Goal: Transaction & Acquisition: Book appointment/travel/reservation

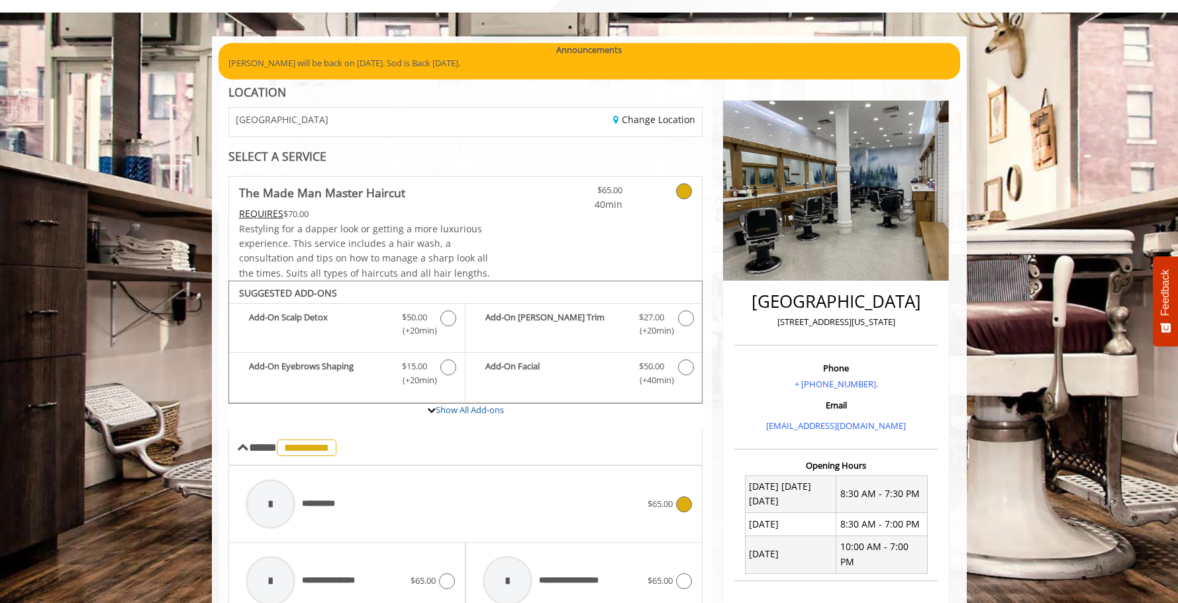
scroll to position [11, 0]
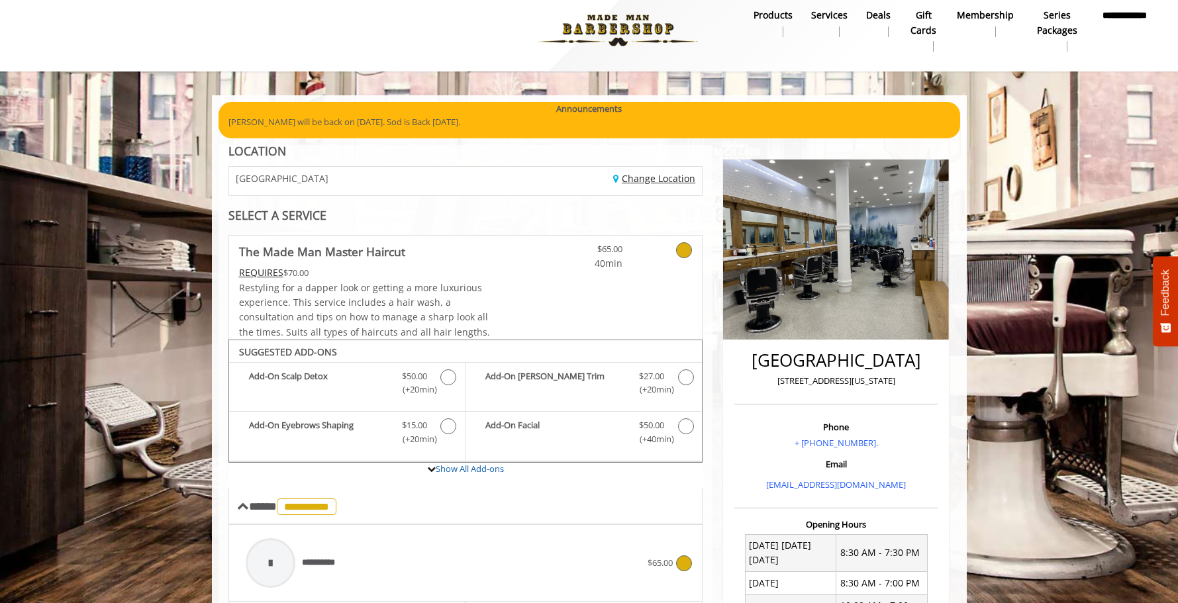
click at [613, 182] on link "Change Location" at bounding box center [654, 178] width 82 height 13
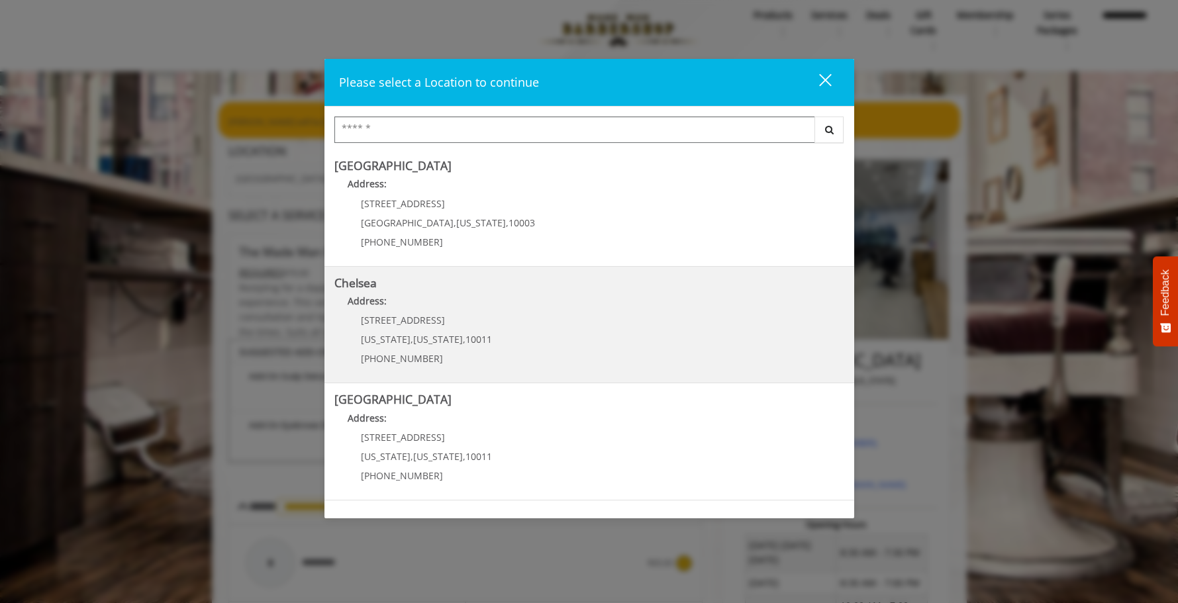
scroll to position [6, 0]
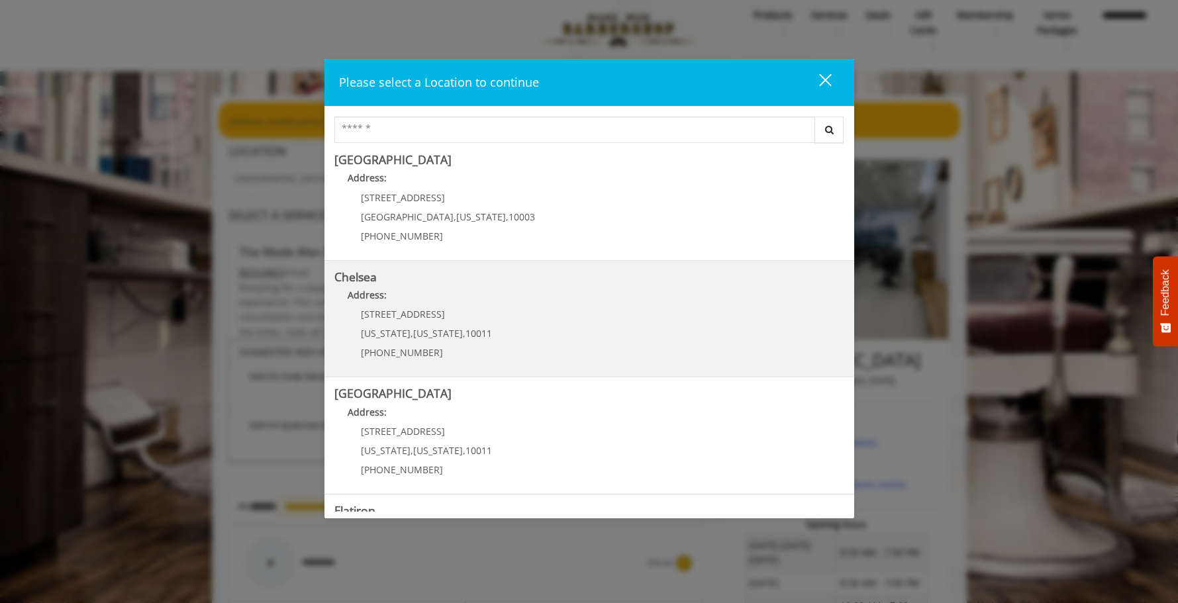
click at [607, 277] on h5 "Chelsea" at bounding box center [589, 277] width 510 height 13
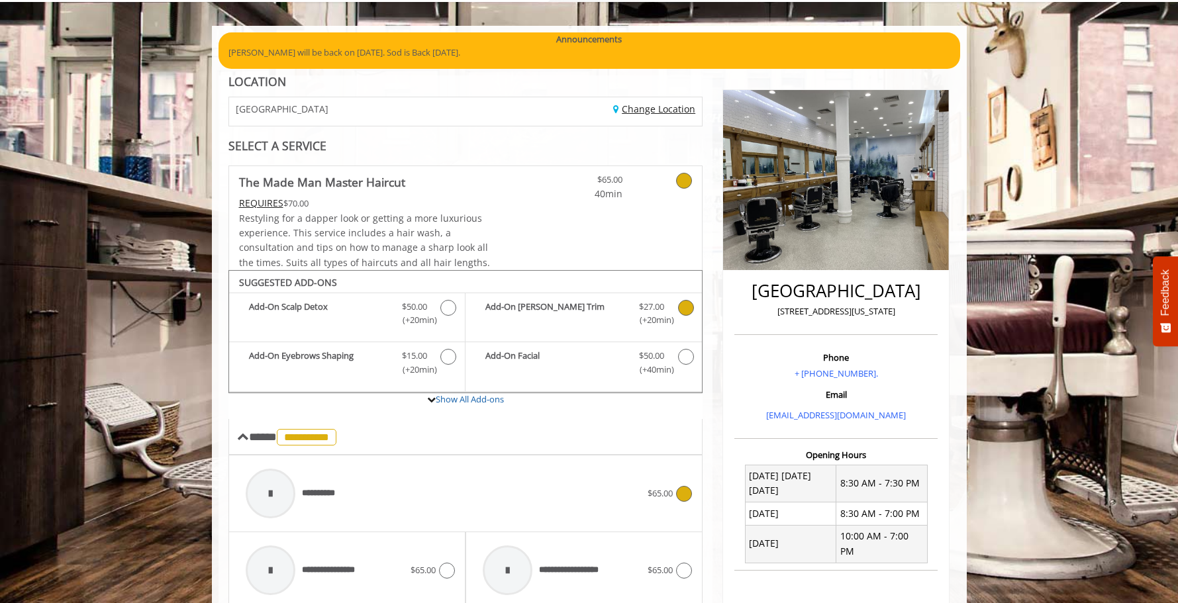
scroll to position [110, 0]
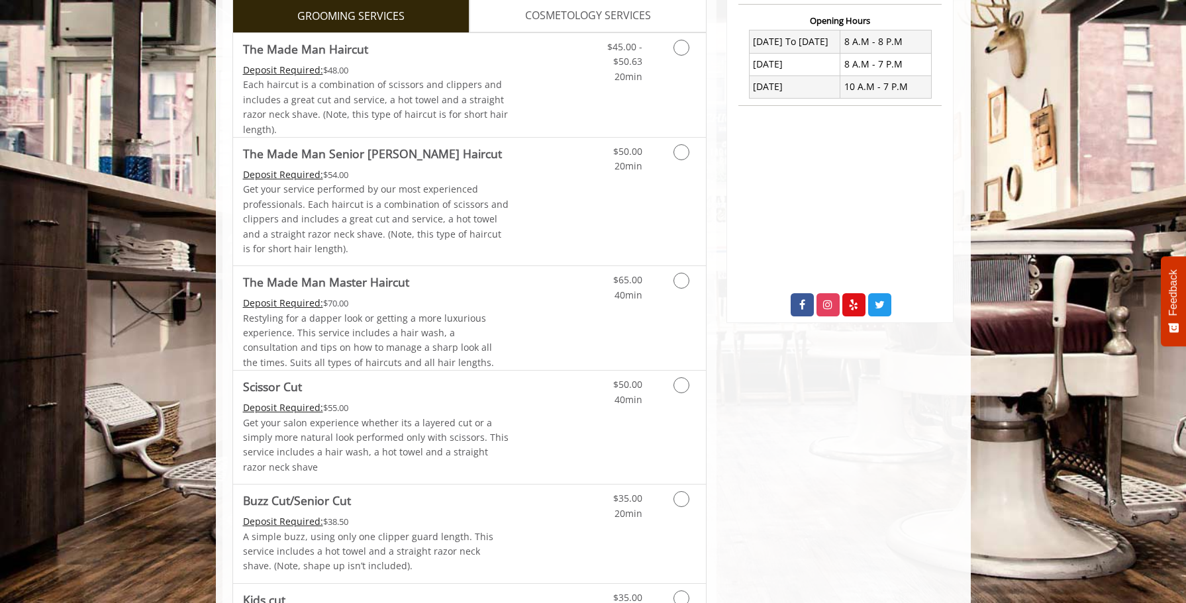
scroll to position [508, 0]
click at [551, 325] on link "Discounted Price" at bounding box center [547, 319] width 79 height 104
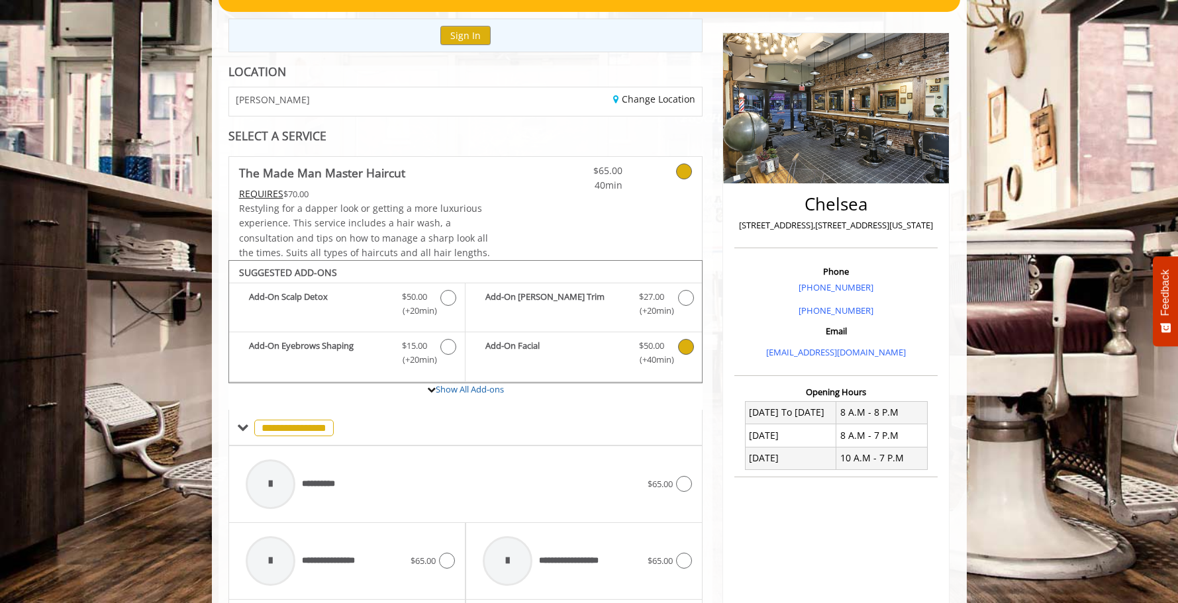
scroll to position [128, 0]
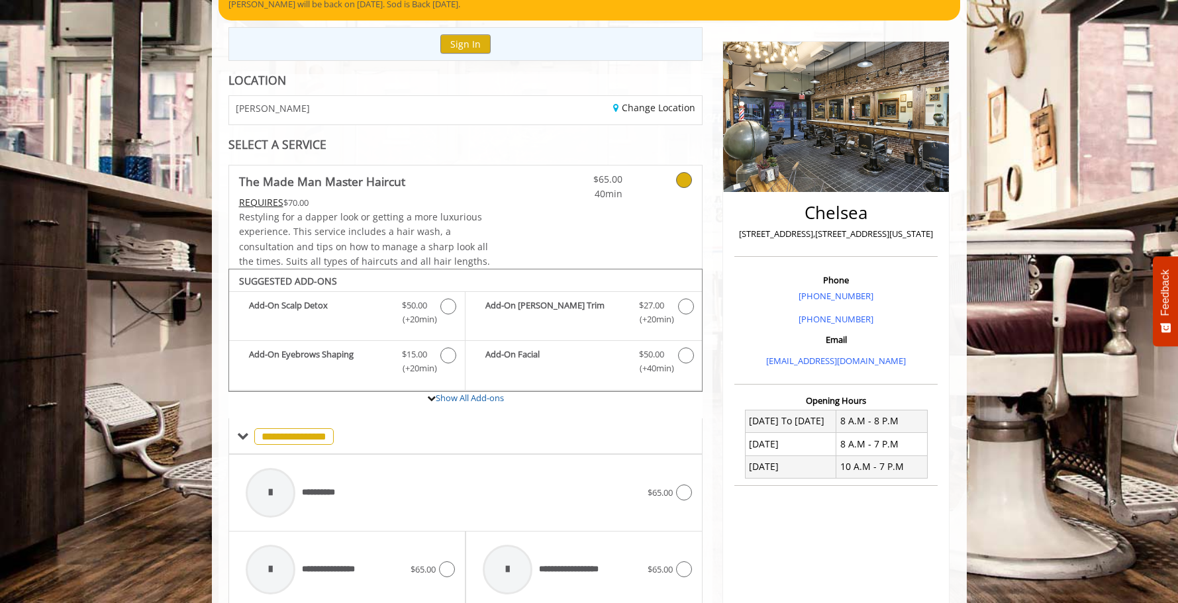
click at [670, 101] on div "Change Location" at bounding box center [588, 110] width 246 height 28
click at [670, 106] on link "Change Location" at bounding box center [654, 107] width 82 height 13
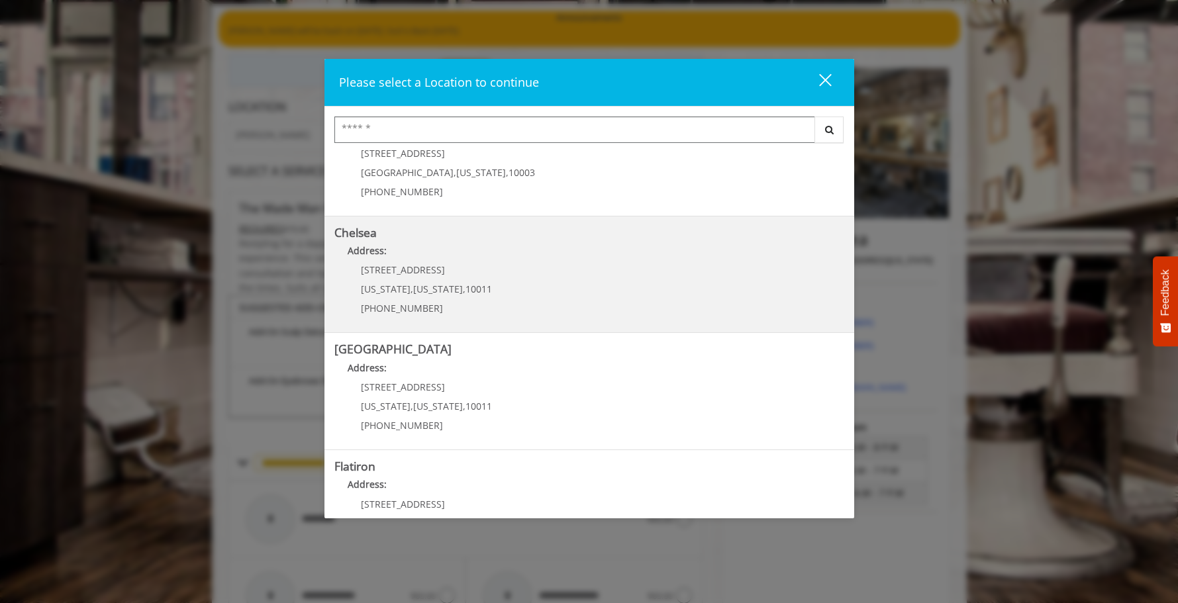
scroll to position [63, 0]
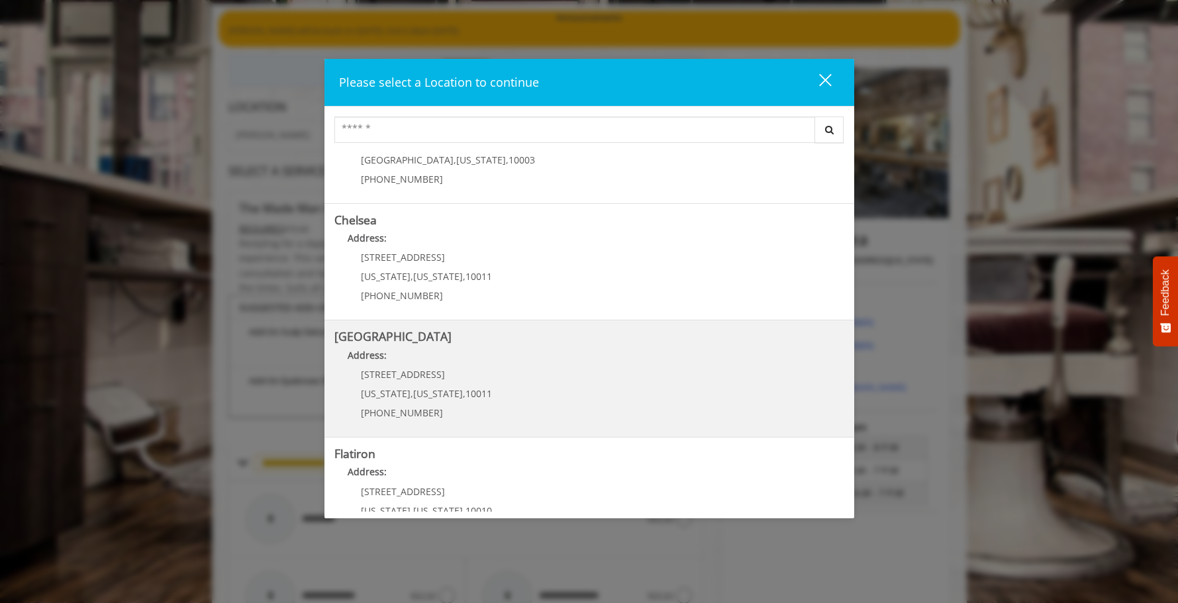
click at [563, 396] on Street "Chelsea 15th Street Address: 267 W 15th St New York , New York , 10011 (646) 85…" at bounding box center [589, 378] width 510 height 97
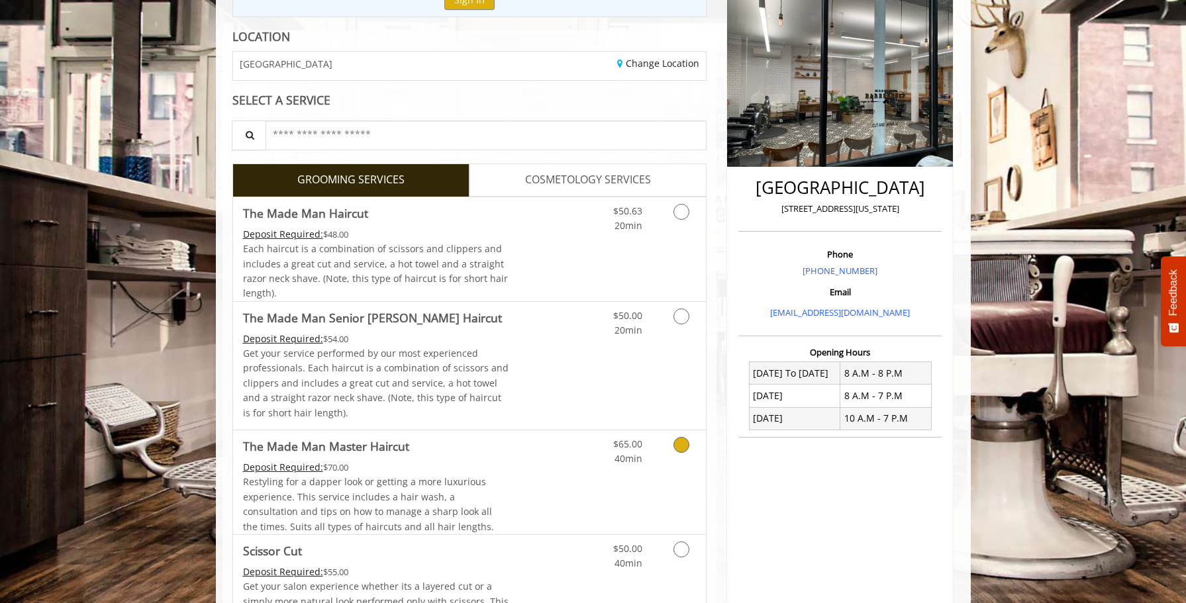
click at [546, 495] on link "Discounted Price" at bounding box center [547, 482] width 79 height 104
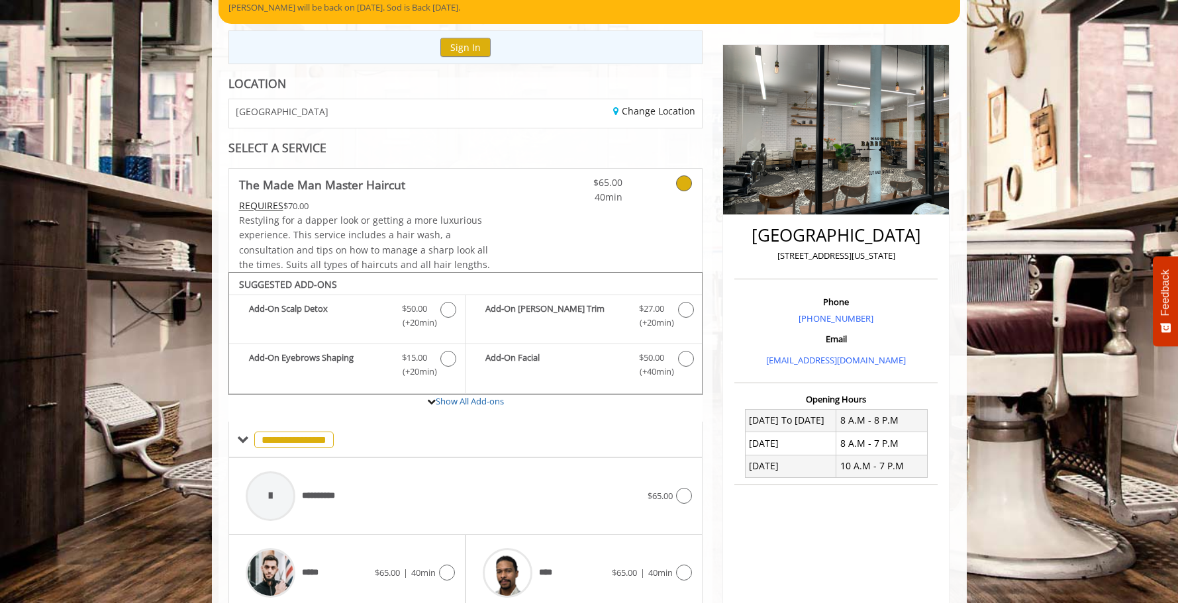
scroll to position [126, 0]
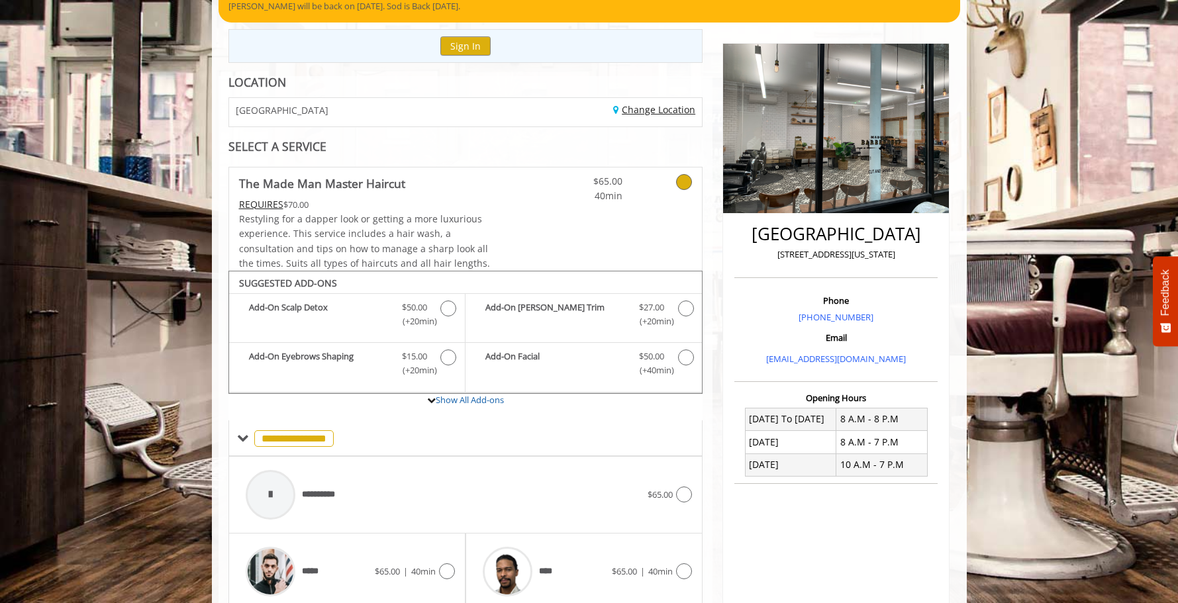
click at [657, 115] on link "Change Location" at bounding box center [654, 109] width 82 height 13
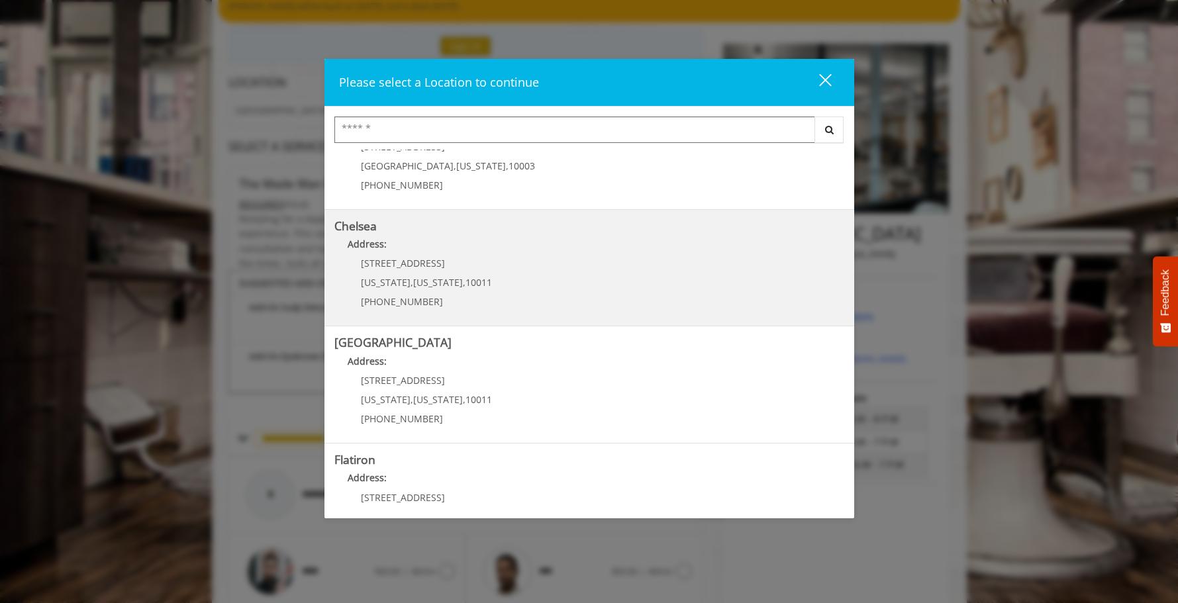
scroll to position [195, 0]
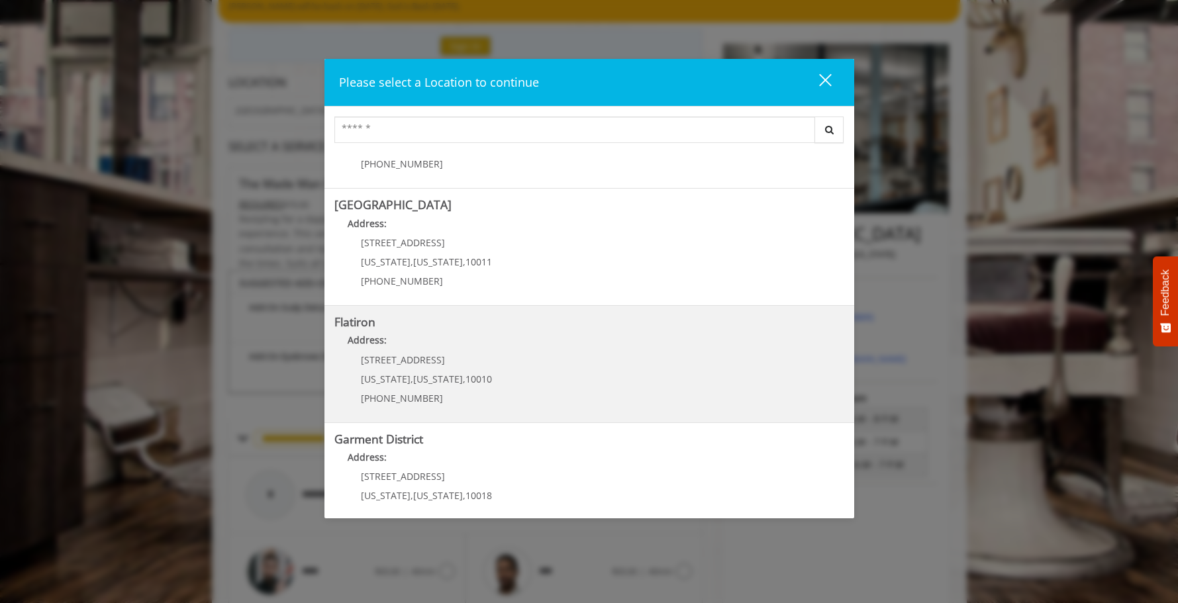
click at [576, 367] on "Flatiron Address: 10 E 23rd St New York , New York , 10010 (917) 475-1765" at bounding box center [589, 364] width 510 height 97
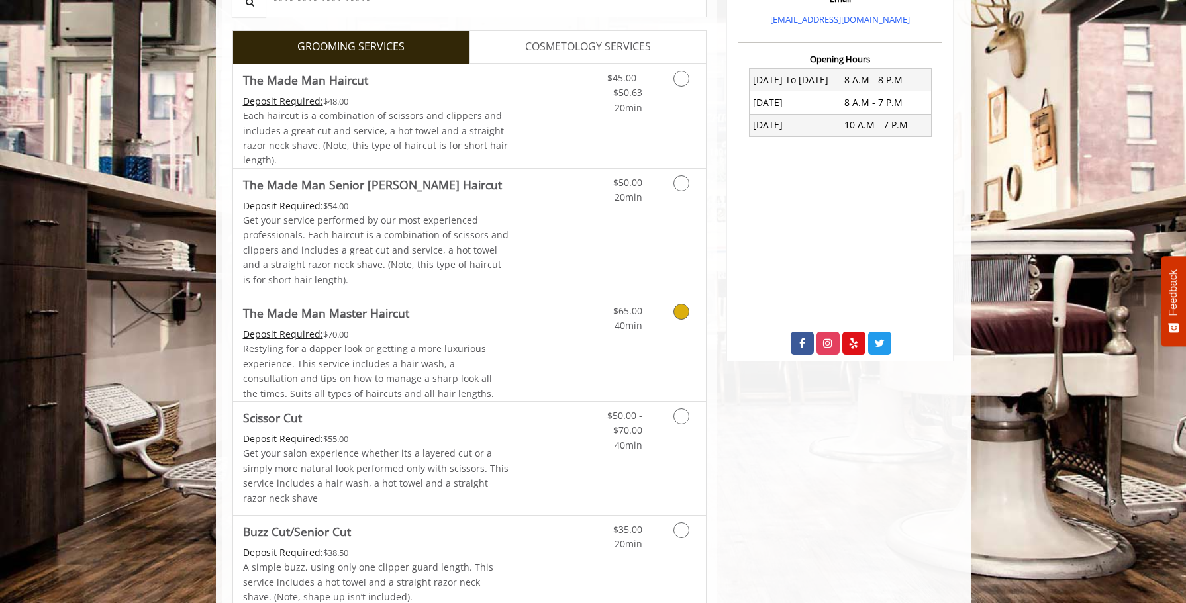
click at [554, 357] on link "Discounted Price" at bounding box center [547, 349] width 79 height 104
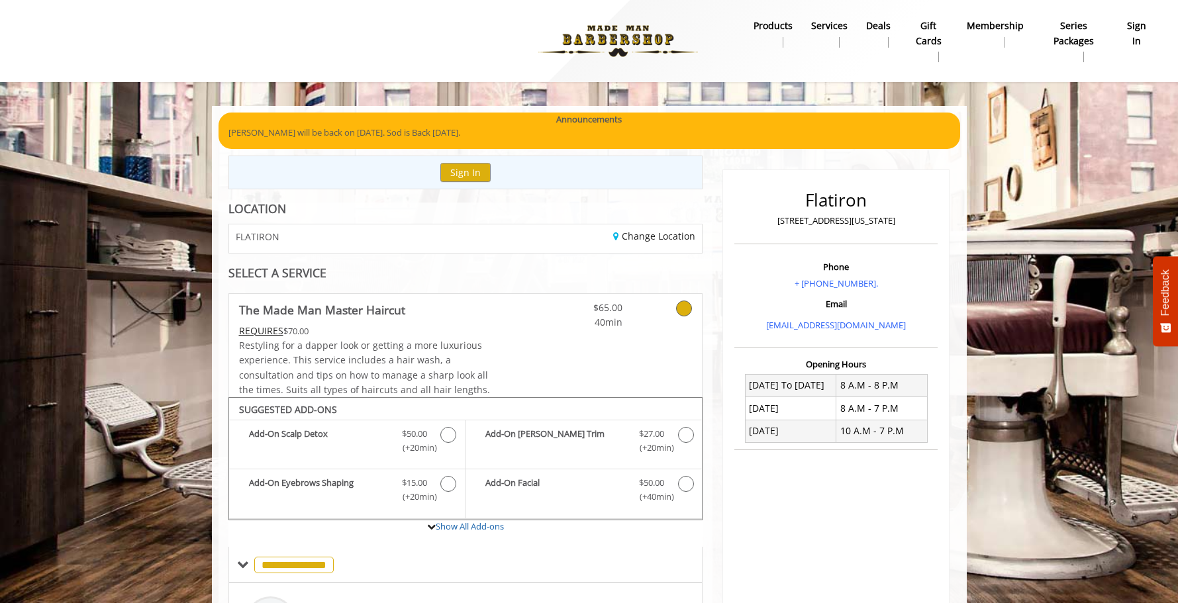
click at [644, 228] on div "Change Location" at bounding box center [588, 238] width 246 height 28
click at [644, 236] on link "Change Location" at bounding box center [654, 236] width 82 height 13
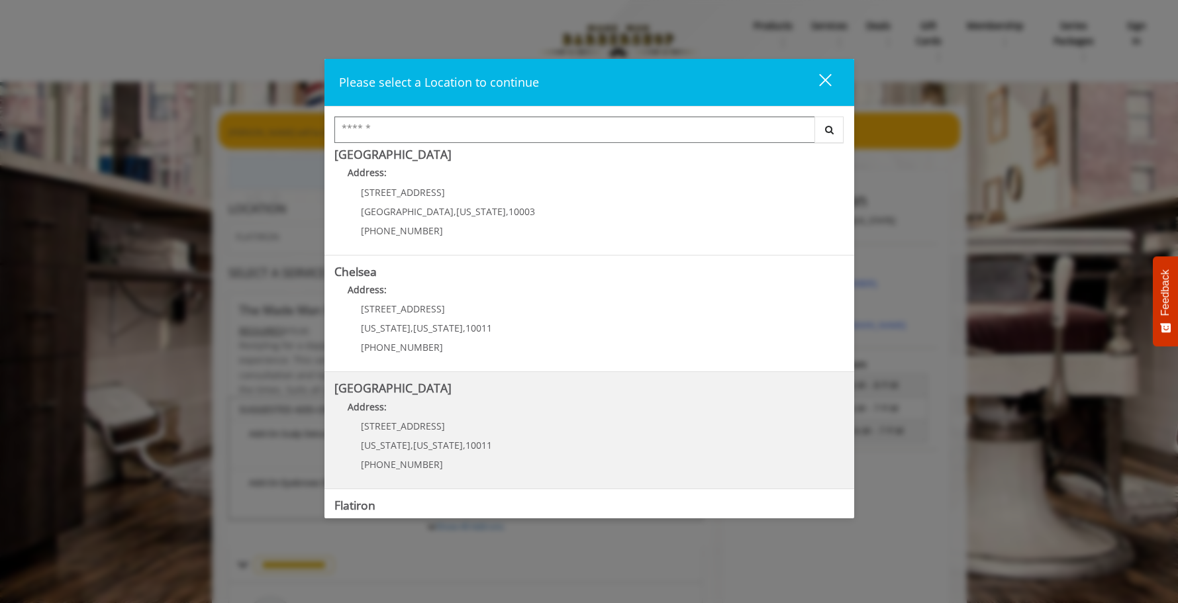
scroll to position [15, 0]
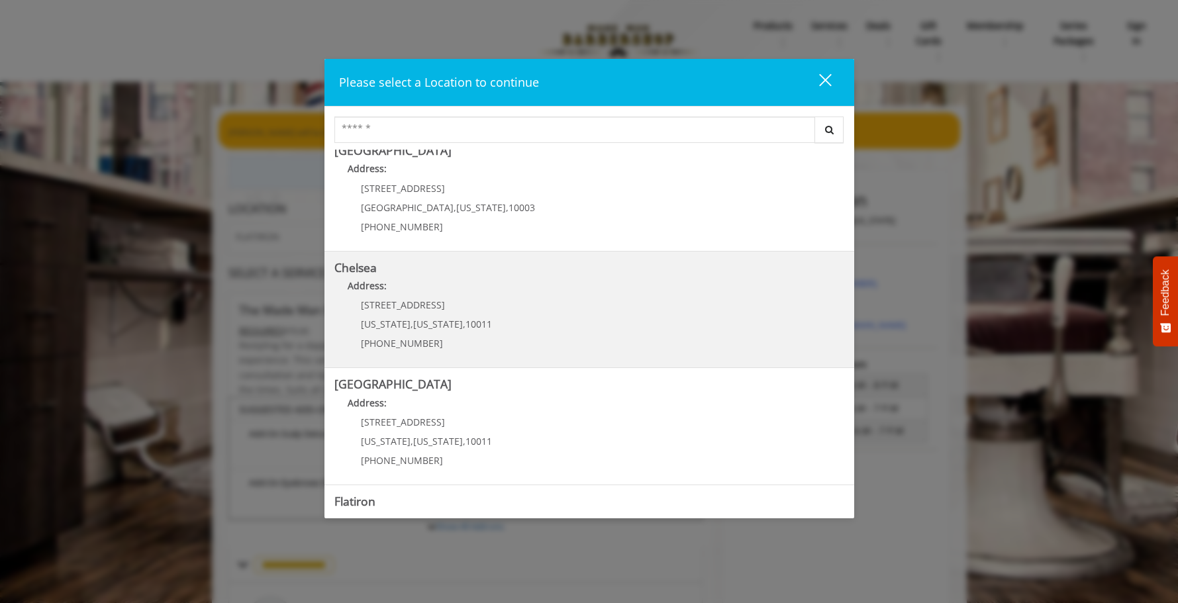
click at [604, 327] on link "Chelsea Address: 169/170 W 23rd St New York , New York , 10011 (917) 639-3902" at bounding box center [589, 310] width 510 height 97
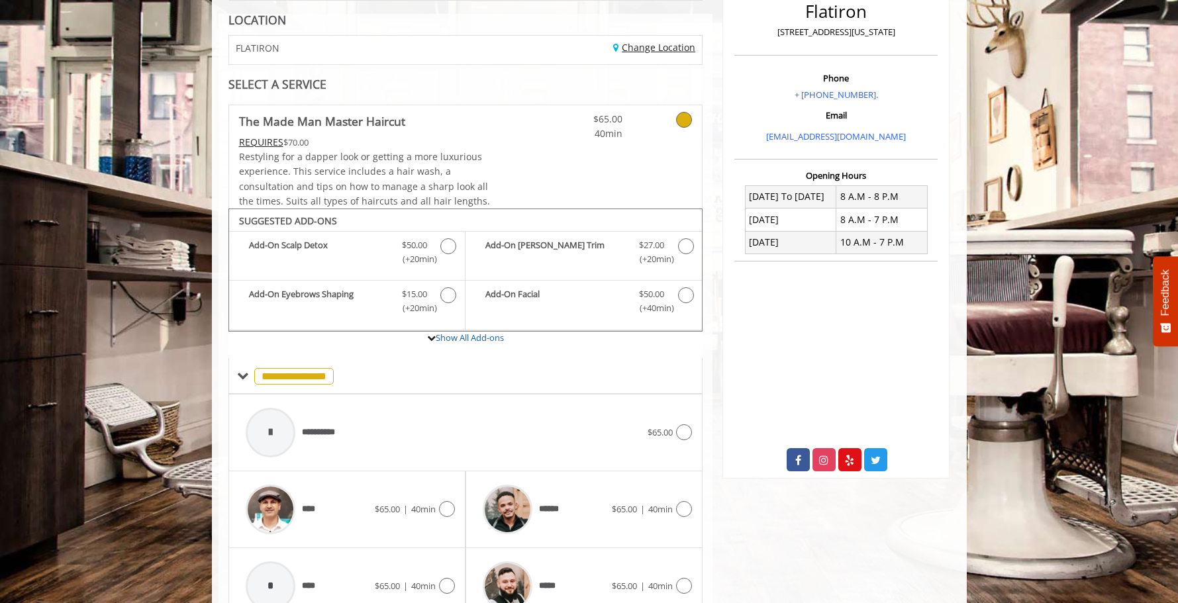
scroll to position [187, 0]
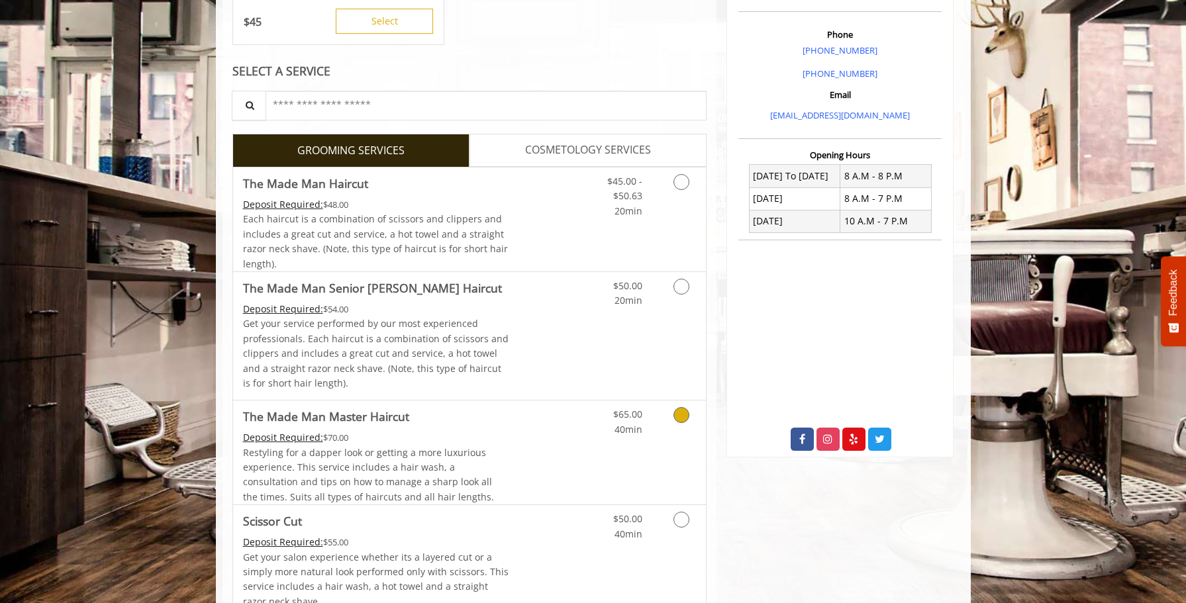
click at [593, 410] on link "$65.00 40min" at bounding box center [614, 419] width 55 height 36
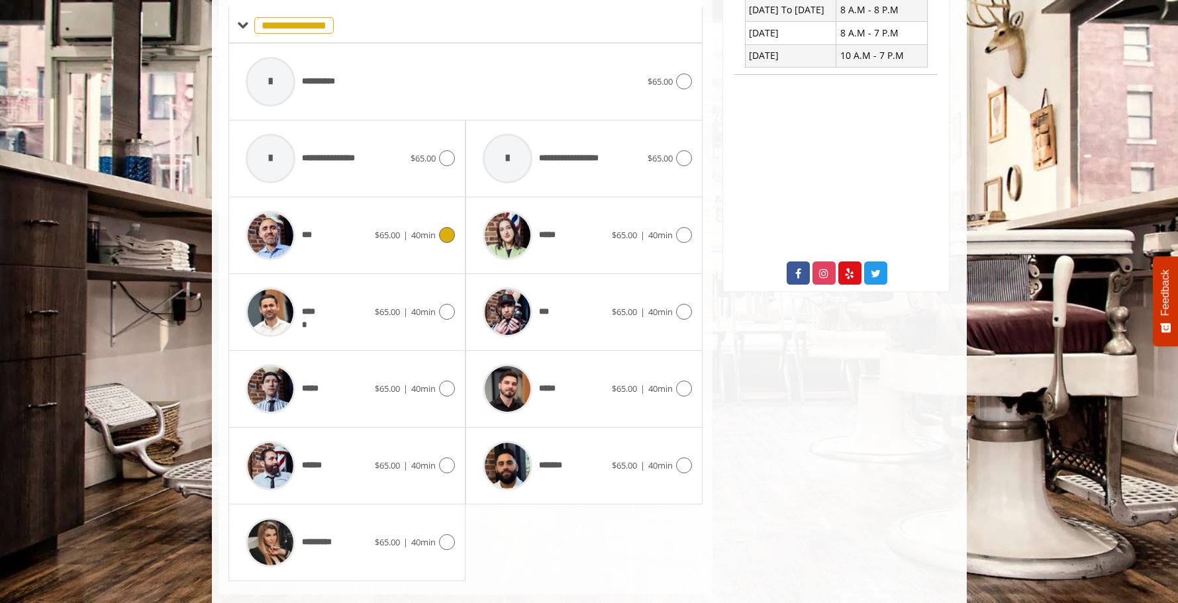
scroll to position [533, 0]
